Goal: Navigation & Orientation: Find specific page/section

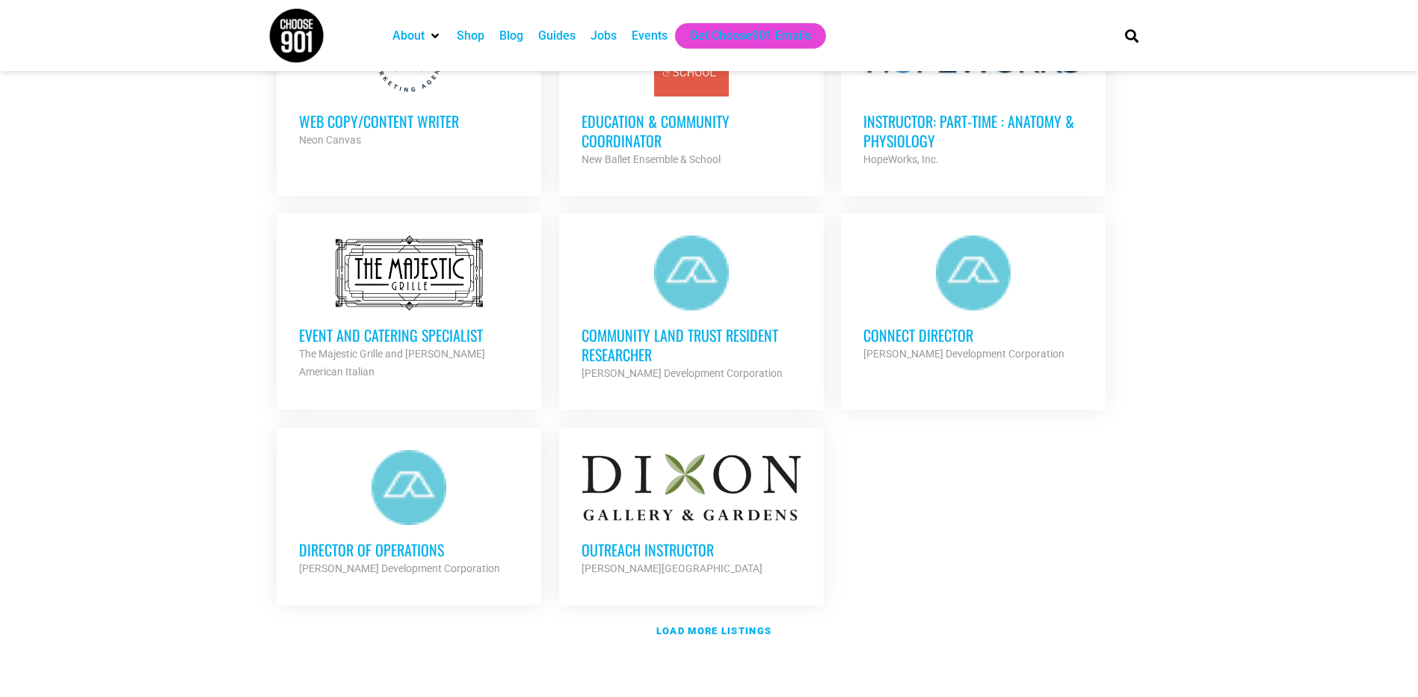
scroll to position [1720, 0]
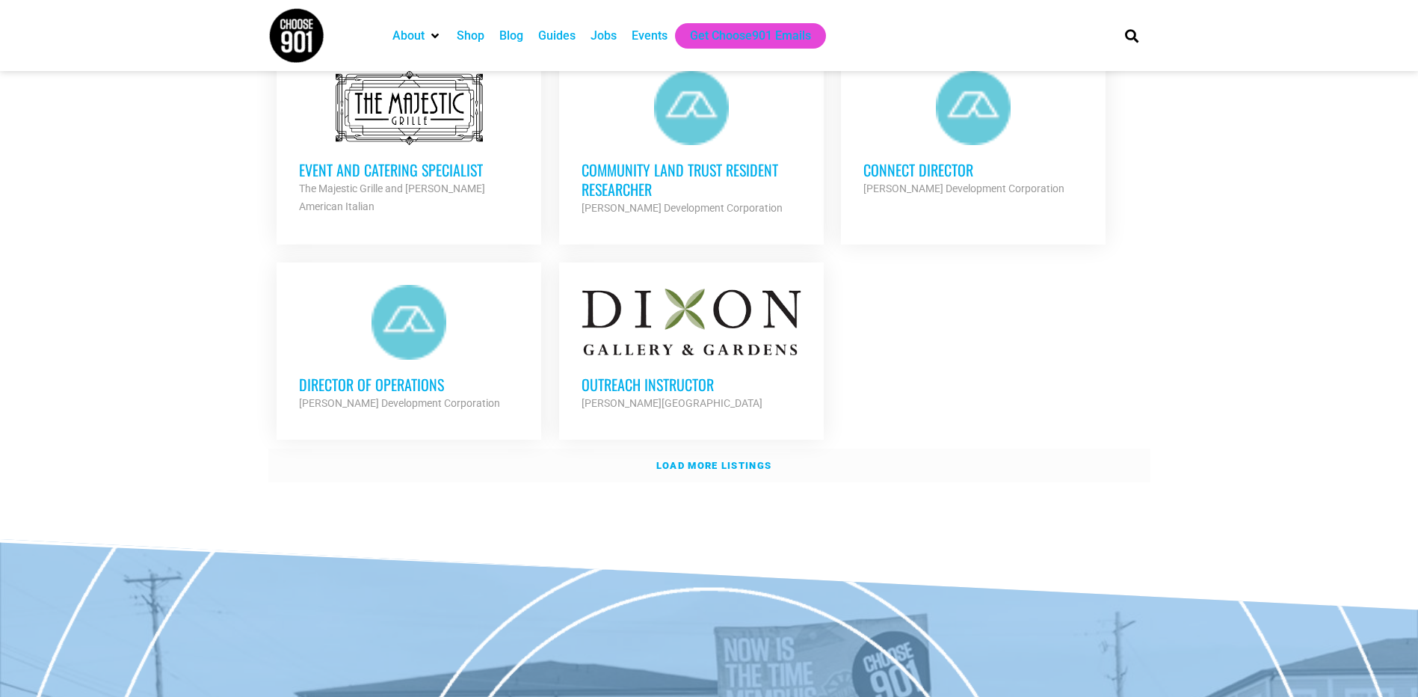
click at [721, 453] on link "Load more listings" at bounding box center [709, 466] width 882 height 34
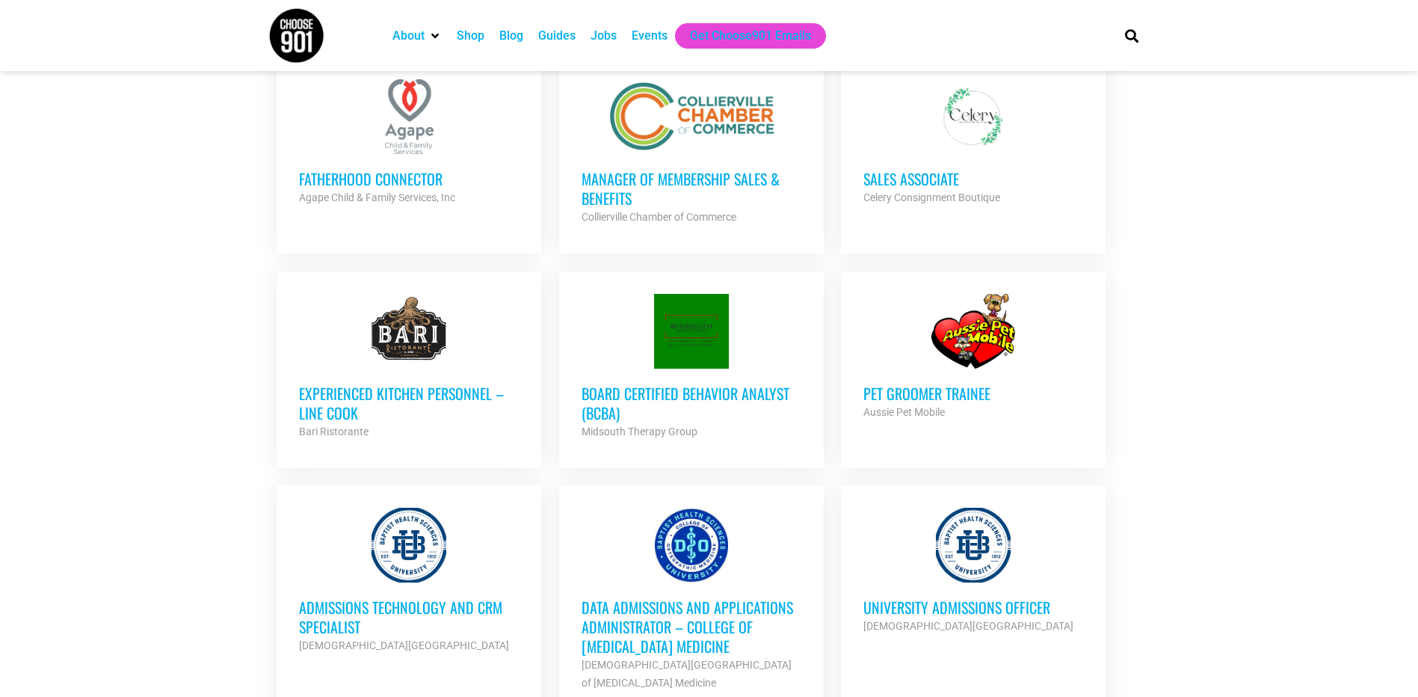
scroll to position [2168, 0]
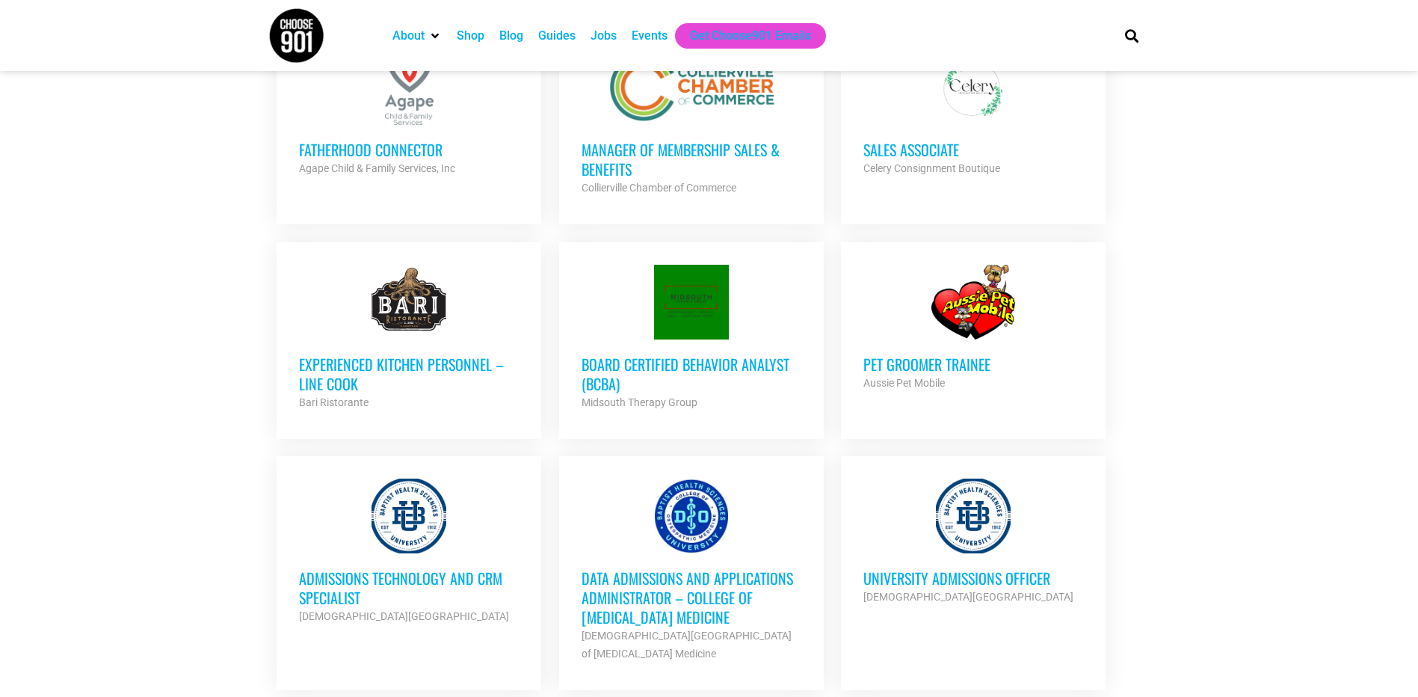
click at [403, 153] on h3 "Fatherhood Connector" at bounding box center [409, 149] width 220 height 19
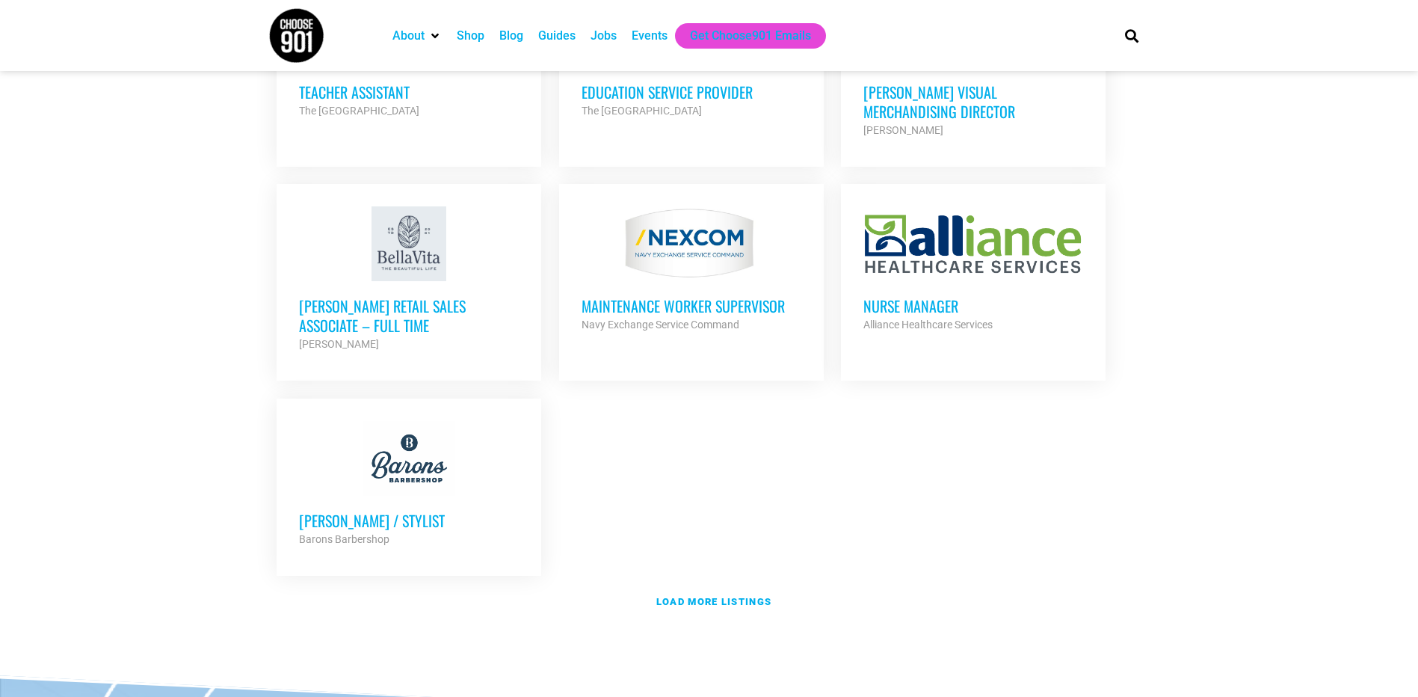
scroll to position [3141, 0]
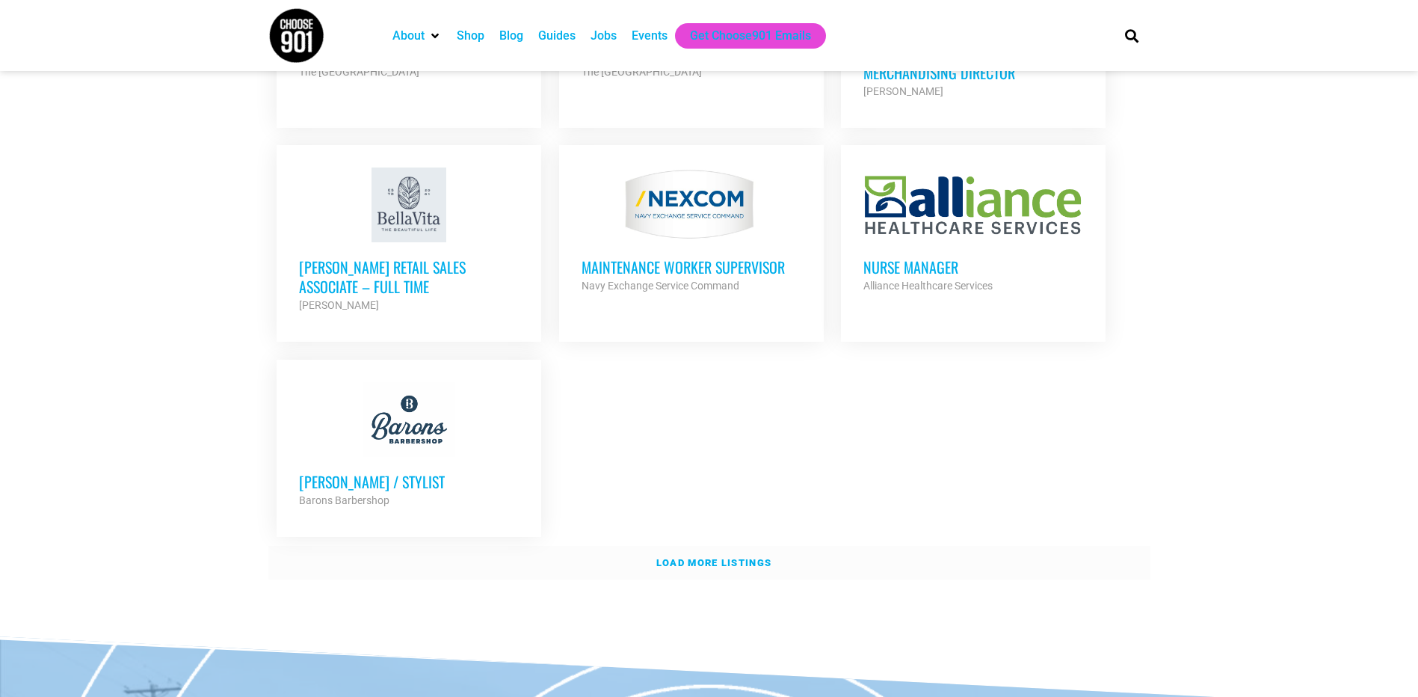
click at [719, 546] on link "Load more listings" at bounding box center [709, 563] width 882 height 34
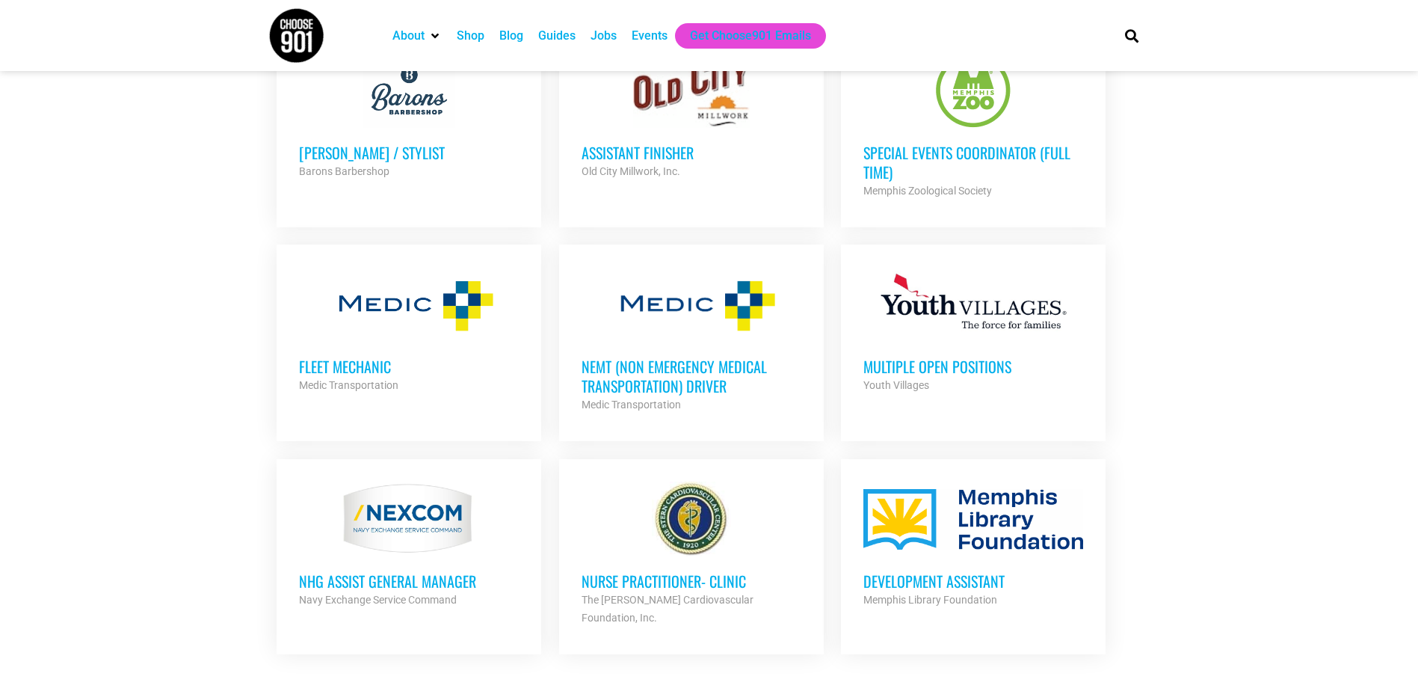
scroll to position [3514, 0]
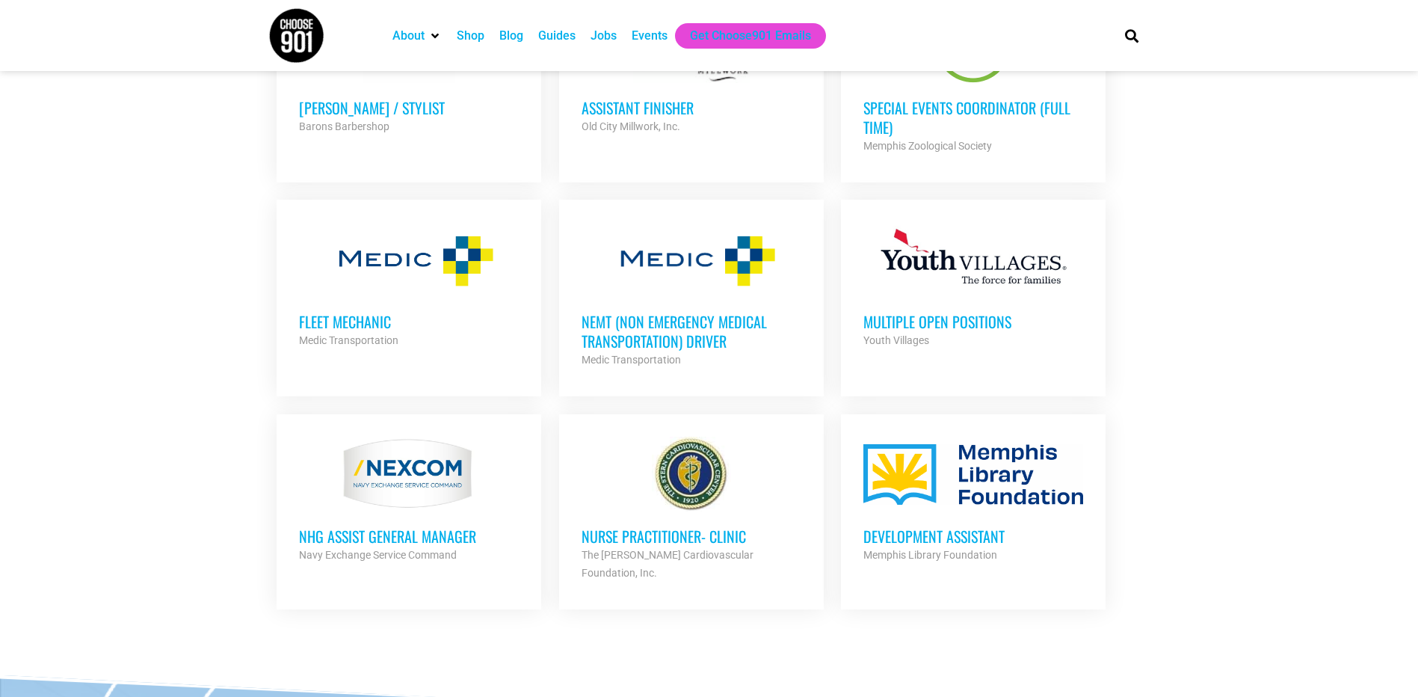
click at [965, 98] on h3 "Special Events Coordinator (Full Time)" at bounding box center [974, 117] width 220 height 39
